Goal: Check status: Verify the current state of an ongoing process or item

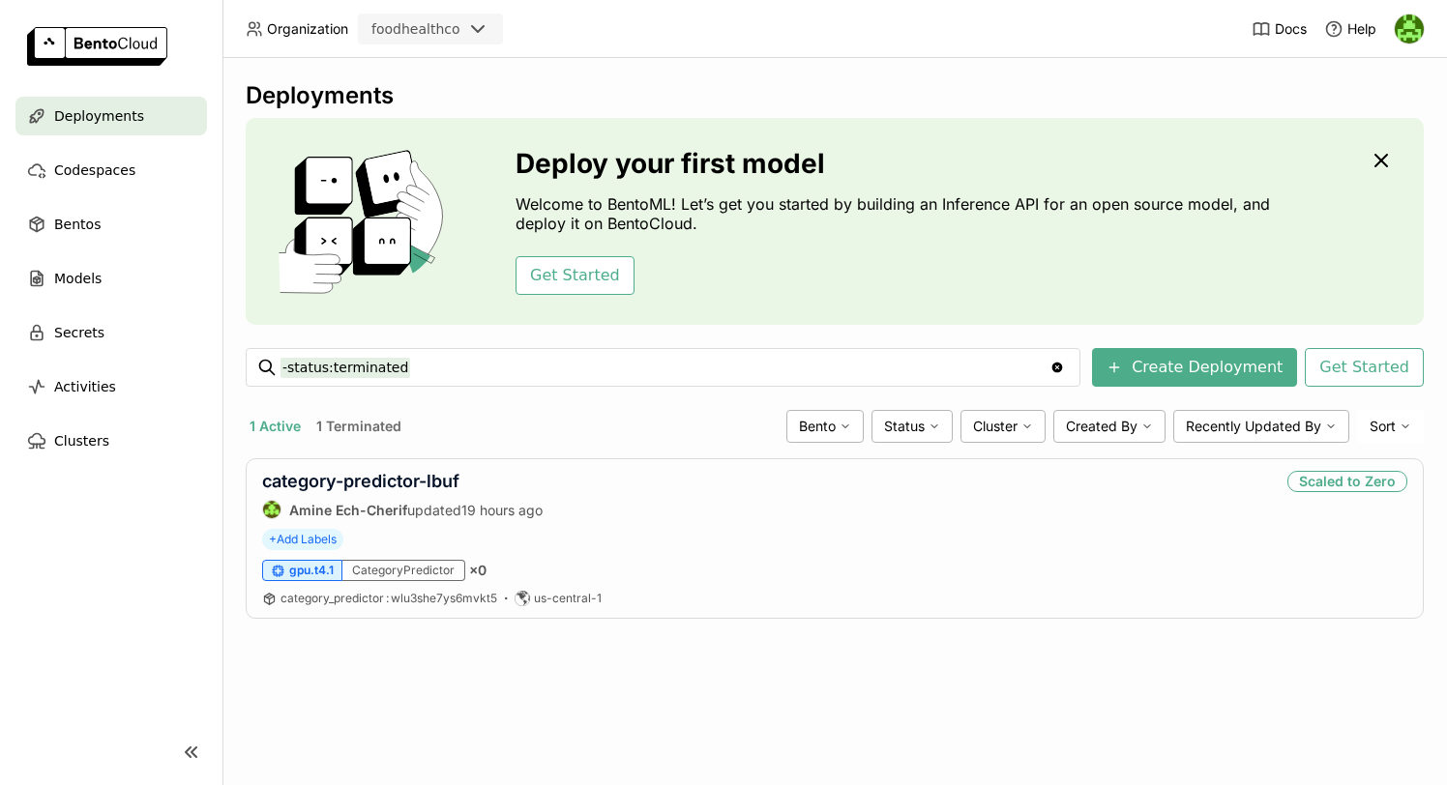
click at [502, 383] on div "-status:terminated -status:terminated" at bounding box center [662, 367] width 765 height 37
click at [1063, 368] on icon "Clear value" at bounding box center [1057, 368] width 11 height 11
click at [546, 446] on div "Deployments Deploy your first model Welcome to BentoML! Let’s get you started b…" at bounding box center [835, 364] width 1178 height 567
click at [384, 481] on link "category-predictor-lbuf" at bounding box center [360, 481] width 197 height 20
